Goal: Task Accomplishment & Management: Manage account settings

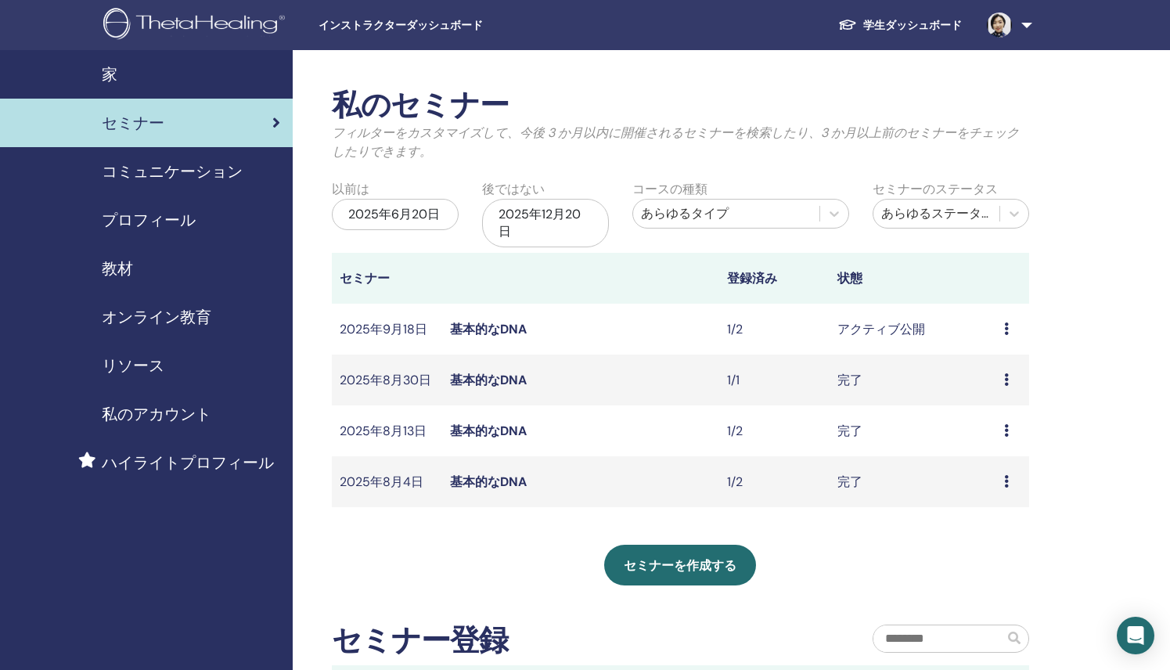
click at [1005, 328] on icon at bounding box center [1006, 329] width 5 height 13
click at [859, 332] on font "アクティブ公開" at bounding box center [882, 329] width 88 height 16
click at [1000, 35] on img at bounding box center [999, 25] width 25 height 25
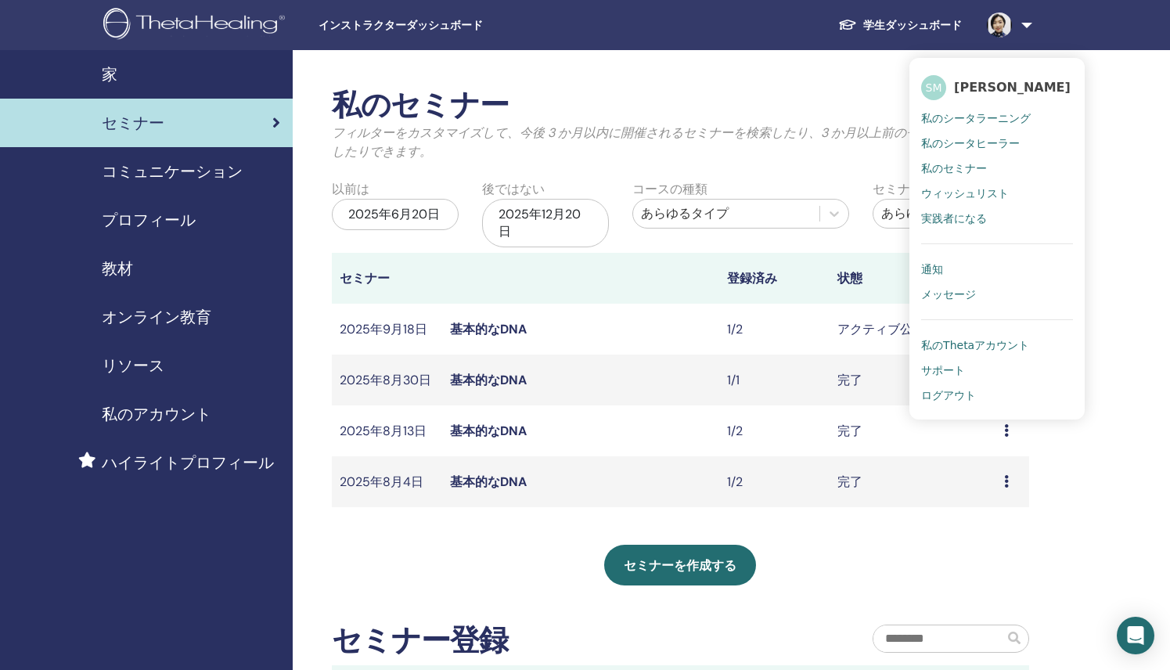
click at [935, 267] on font "通知" at bounding box center [932, 269] width 22 height 13
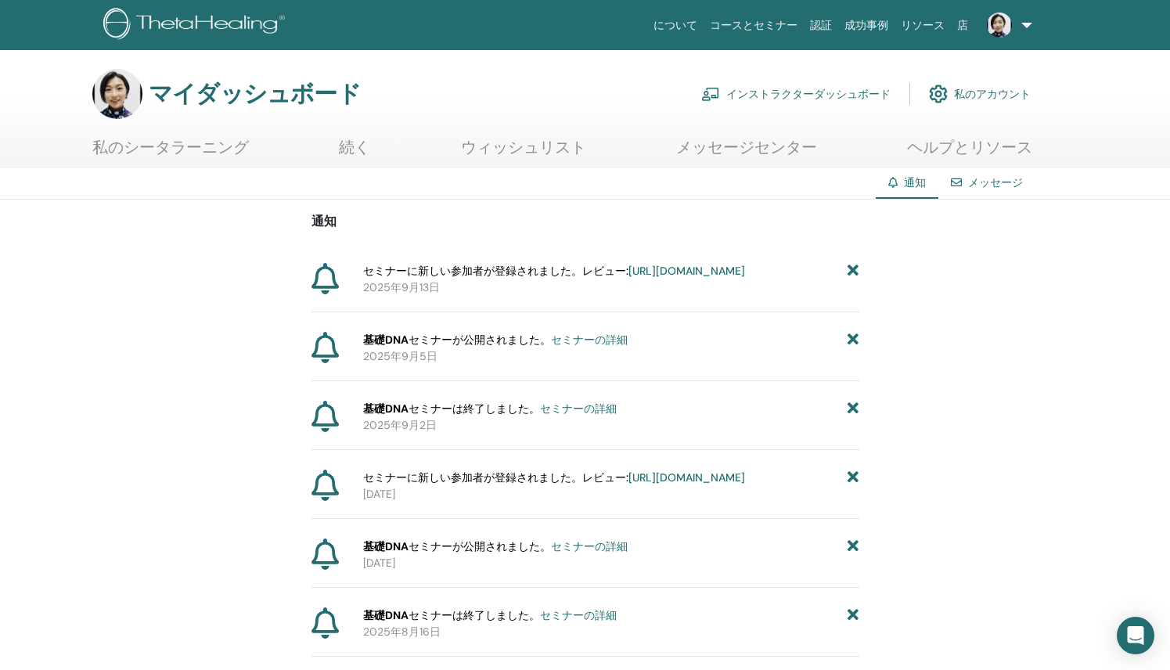
click at [633, 278] on font "[URL][DOMAIN_NAME]" at bounding box center [687, 271] width 117 height 14
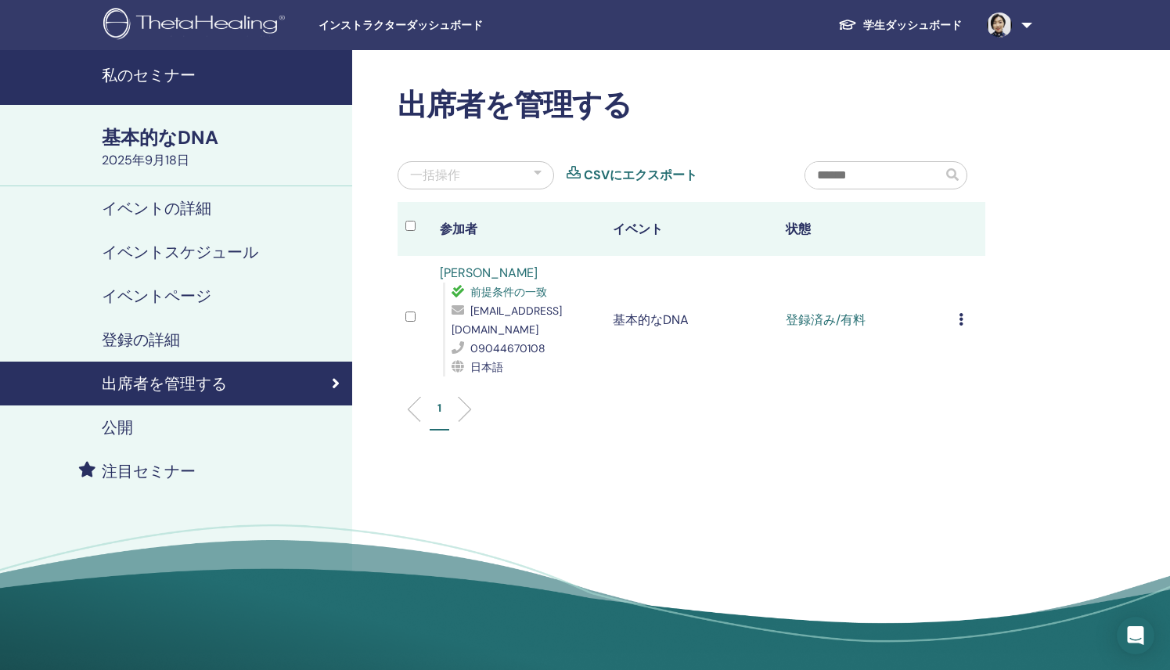
click at [959, 320] on icon at bounding box center [961, 319] width 5 height 13
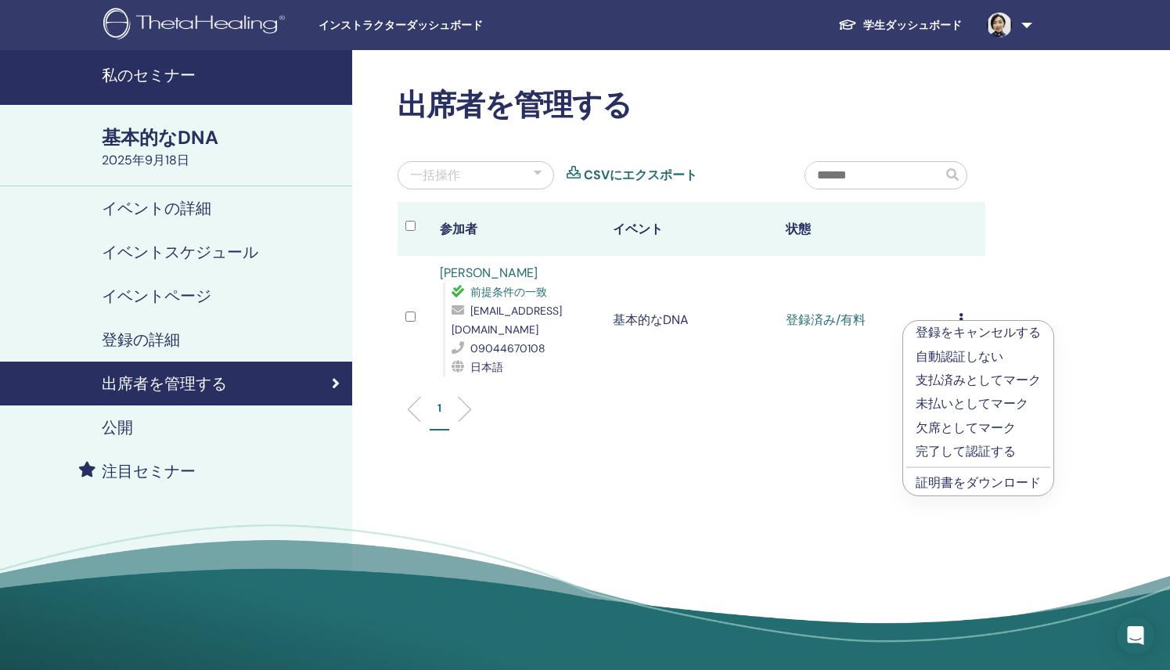
click at [954, 482] on font "証明書をダウンロード" at bounding box center [978, 482] width 125 height 16
